Goal: Find specific page/section: Find specific page/section

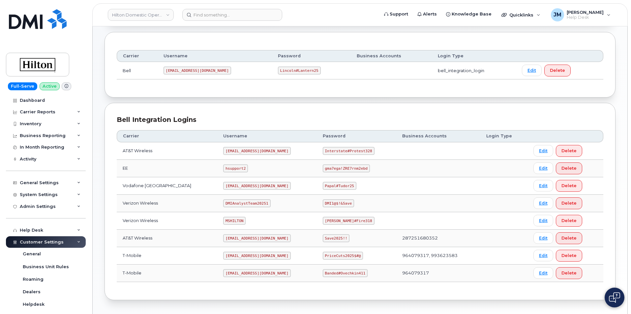
scroll to position [99, 0]
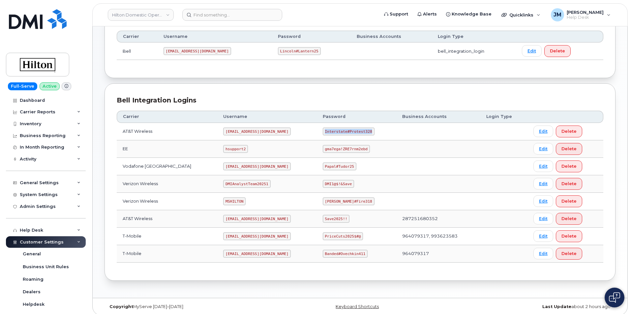
drag, startPoint x: 319, startPoint y: 131, endPoint x: 385, endPoint y: 133, distance: 66.3
click at [385, 133] on td "Interstate#Protest328" at bounding box center [356, 131] width 79 height 17
copy code "Interstate#Protest328"
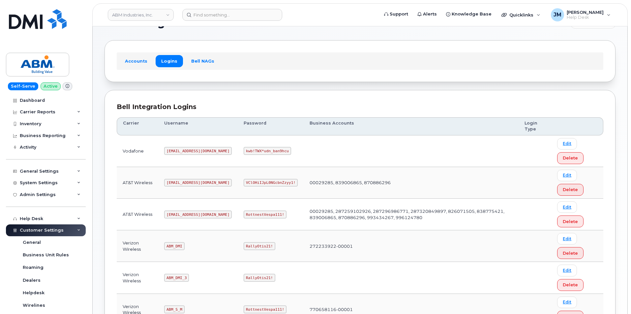
scroll to position [66, 0]
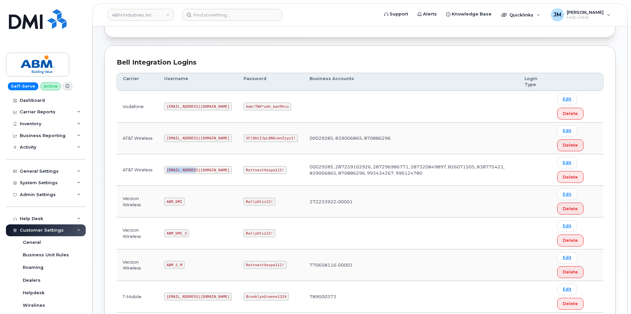
drag, startPoint x: 195, startPoint y: 168, endPoint x: 158, endPoint y: 164, distance: 36.8
click at [158, 186] on tr "AT&T Wireless [EMAIL_ADDRESS][DOMAIN_NAME] RottnestVespa111! 00029285, 28725910…" at bounding box center [360, 202] width 486 height 32
copy tr "[EMAIL_ADDRESS][DOMAIN_NAME]"
drag, startPoint x: 259, startPoint y: 170, endPoint x: 222, endPoint y: 173, distance: 36.7
click at [244, 173] on code "RottnestVespa111!" at bounding box center [265, 170] width 43 height 8
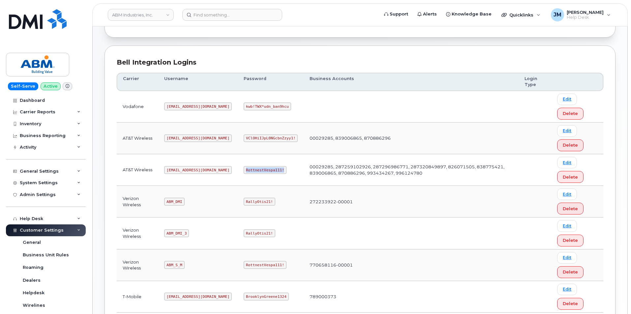
copy code "RottnestVespa111!"
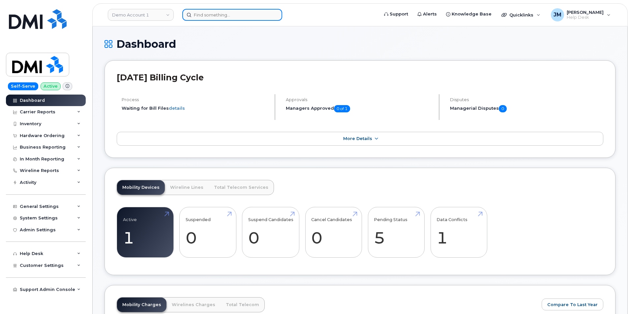
click at [219, 11] on input at bounding box center [232, 15] width 100 height 12
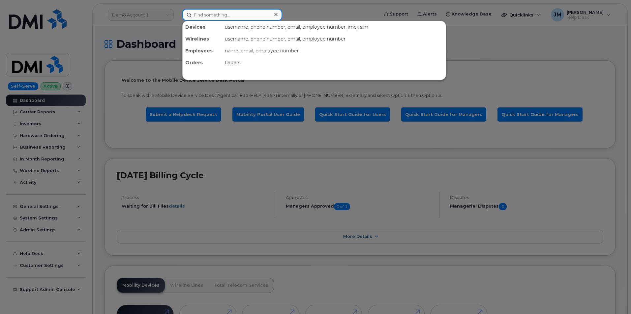
paste input "4022038672"
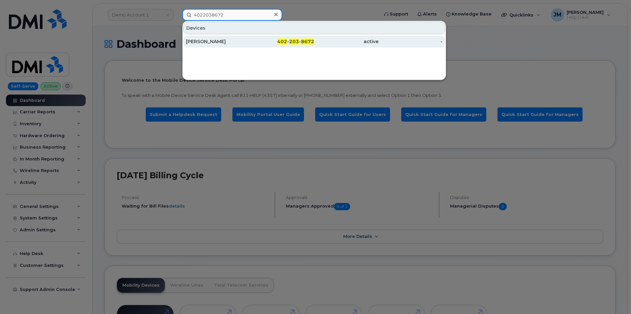
type input "4022038672"
click at [219, 40] on div "[PERSON_NAME]" at bounding box center [218, 41] width 64 height 7
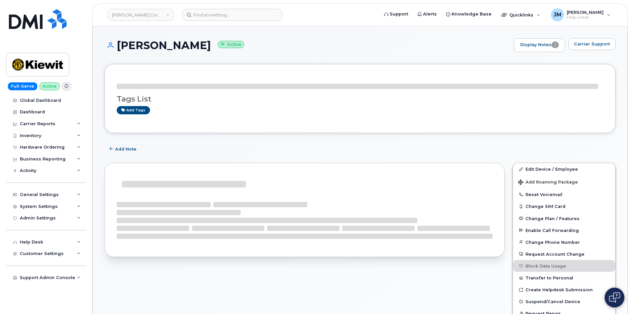
drag, startPoint x: 223, startPoint y: 45, endPoint x: 118, endPoint y: 45, distance: 105.5
click at [114, 46] on h1 "[PERSON_NAME] Active" at bounding box center [307, 46] width 406 height 12
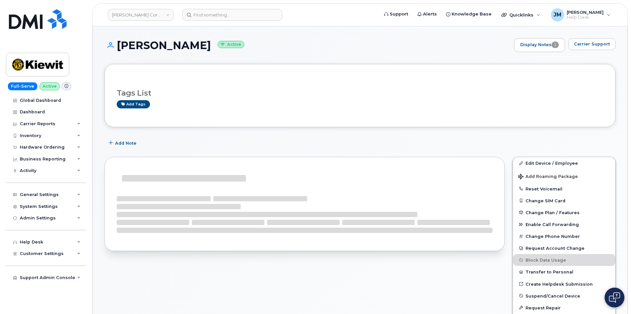
copy h1 "[PERSON_NAME]"
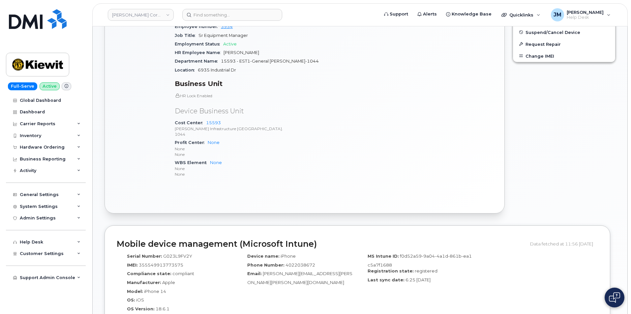
scroll to position [297, 0]
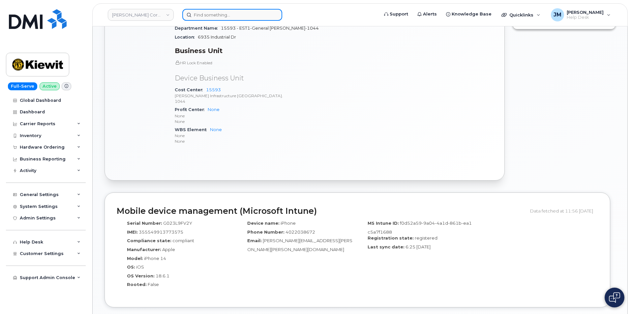
click at [231, 13] on input at bounding box center [232, 15] width 100 height 12
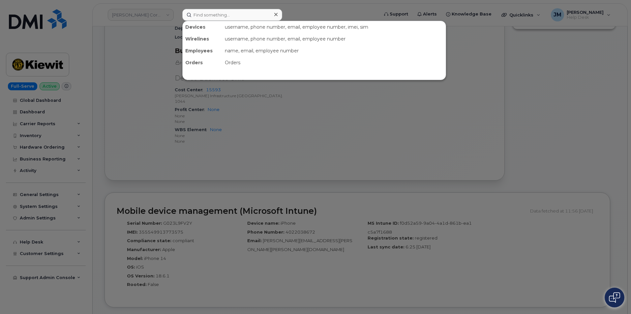
click at [294, 140] on div at bounding box center [315, 157] width 631 height 314
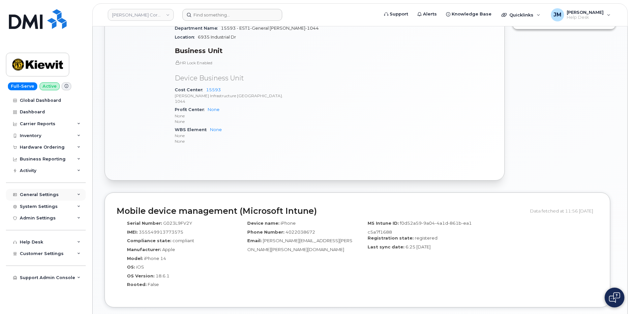
click at [36, 194] on div "General Settings" at bounding box center [39, 194] width 39 height 5
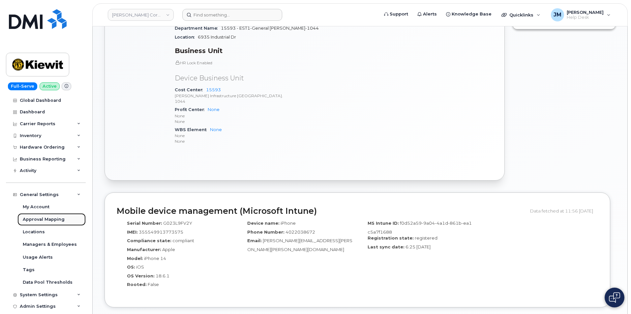
click at [58, 219] on div "Approval Mapping" at bounding box center [44, 220] width 42 height 6
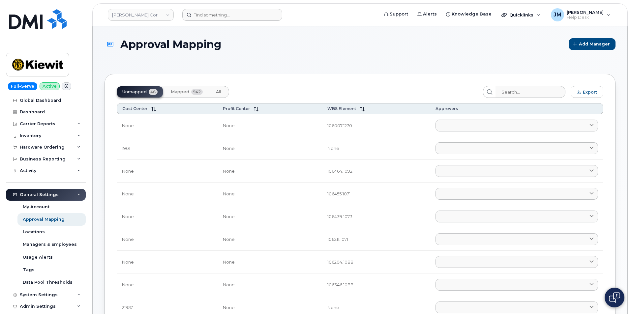
click at [176, 91] on span "Mapped" at bounding box center [180, 91] width 18 height 5
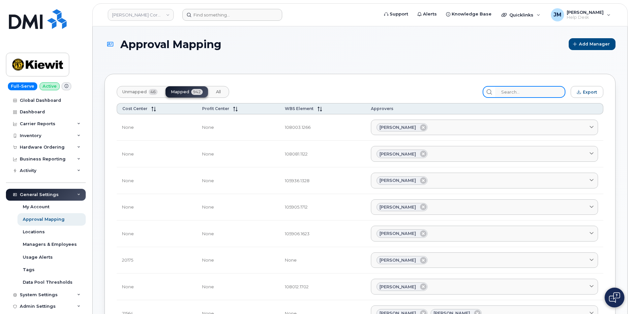
click at [519, 92] on input "search" at bounding box center [530, 92] width 70 height 12
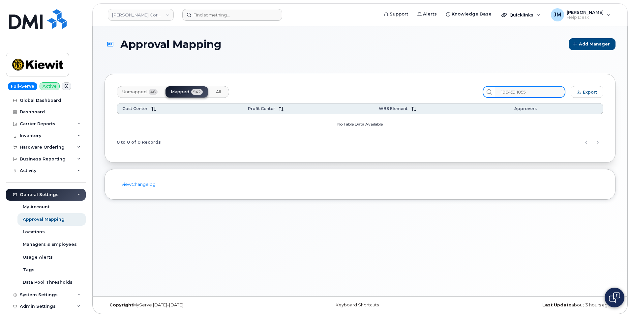
click at [536, 92] on input "106459.1055" at bounding box center [530, 92] width 70 height 12
drag, startPoint x: 536, startPoint y: 92, endPoint x: 504, endPoint y: 93, distance: 31.6
click at [504, 93] on input "106459.1055" at bounding box center [530, 92] width 70 height 12
type input "106459.1055"
